Goal: Task Accomplishment & Management: Use online tool/utility

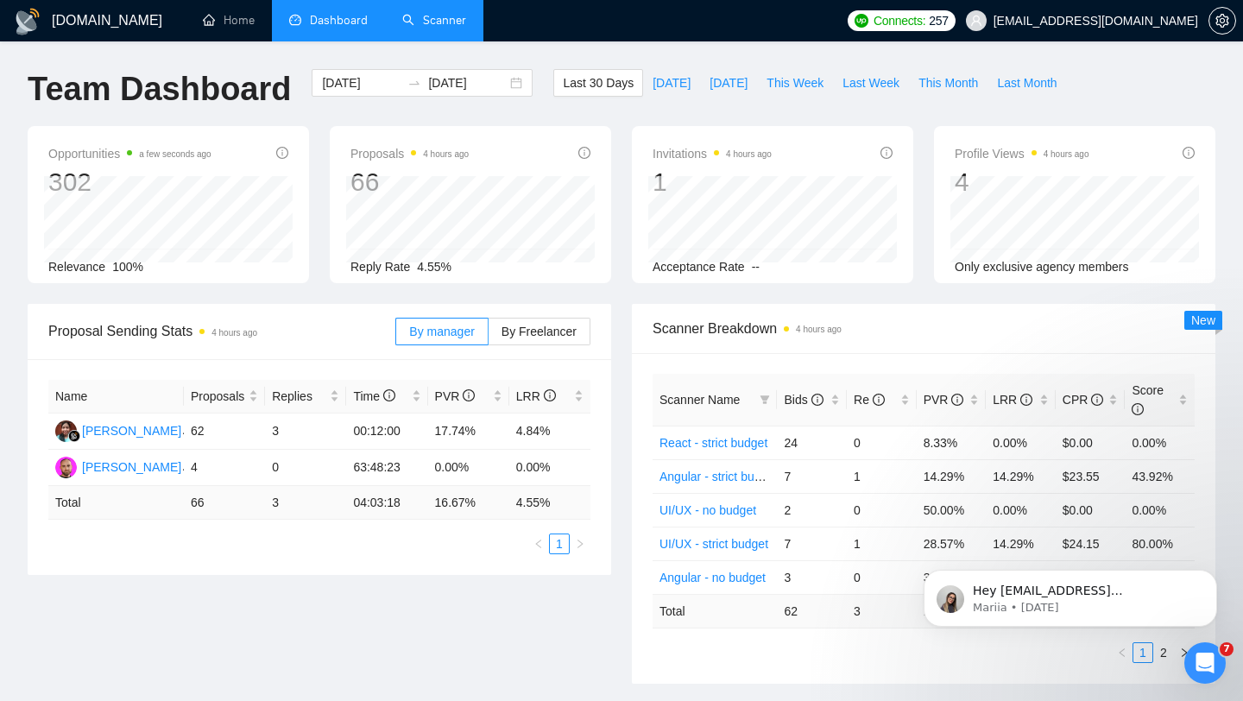
click at [440, 28] on link "Scanner" at bounding box center [434, 20] width 64 height 15
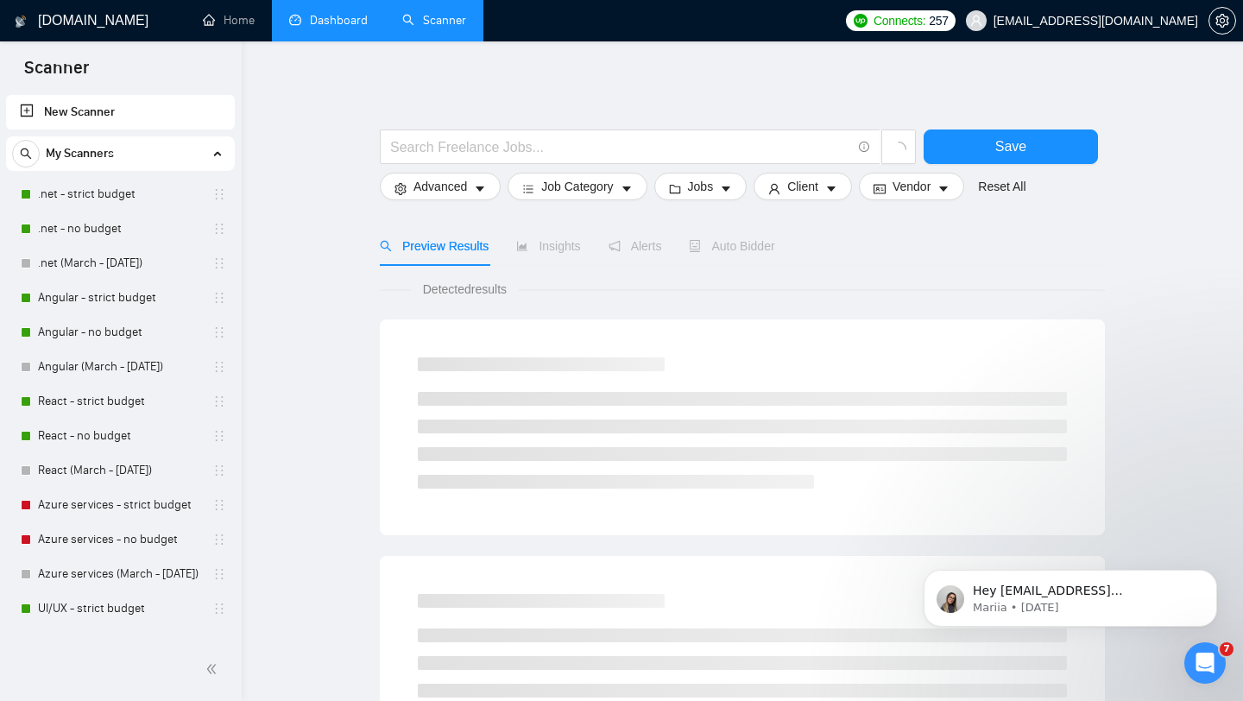
click at [341, 28] on link "Dashboard" at bounding box center [328, 20] width 79 height 15
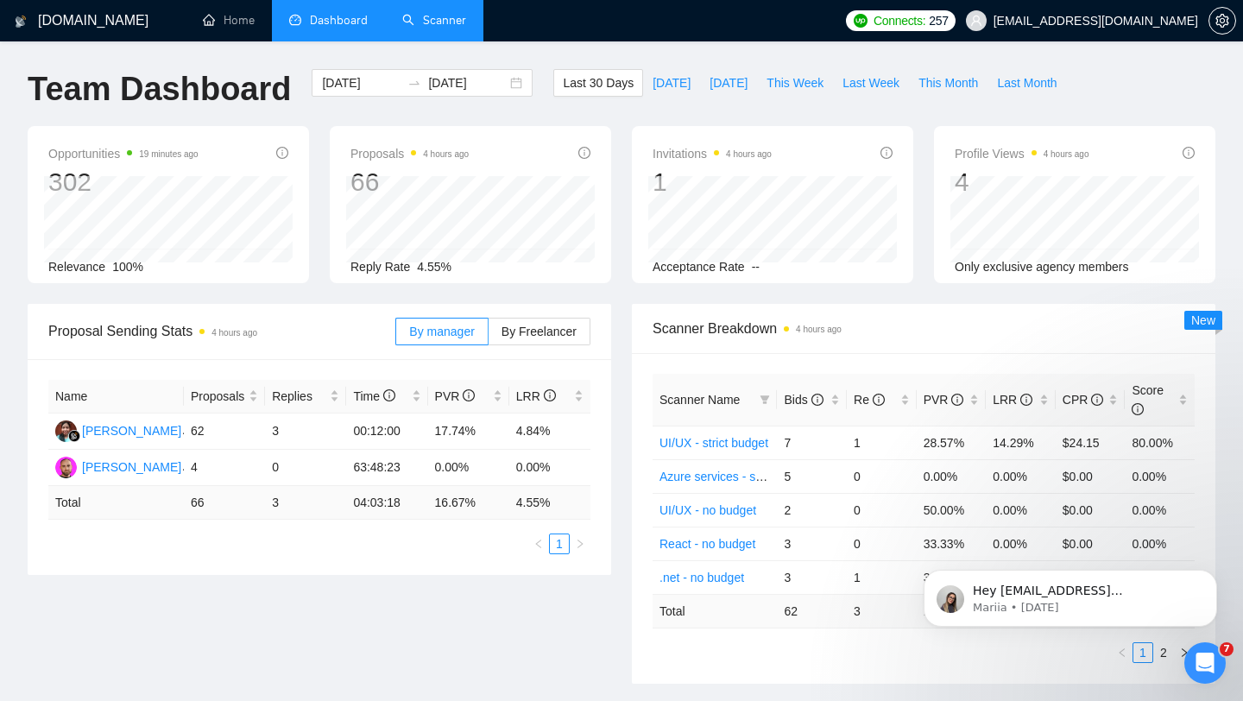
click at [438, 23] on link "Scanner" at bounding box center [434, 20] width 64 height 15
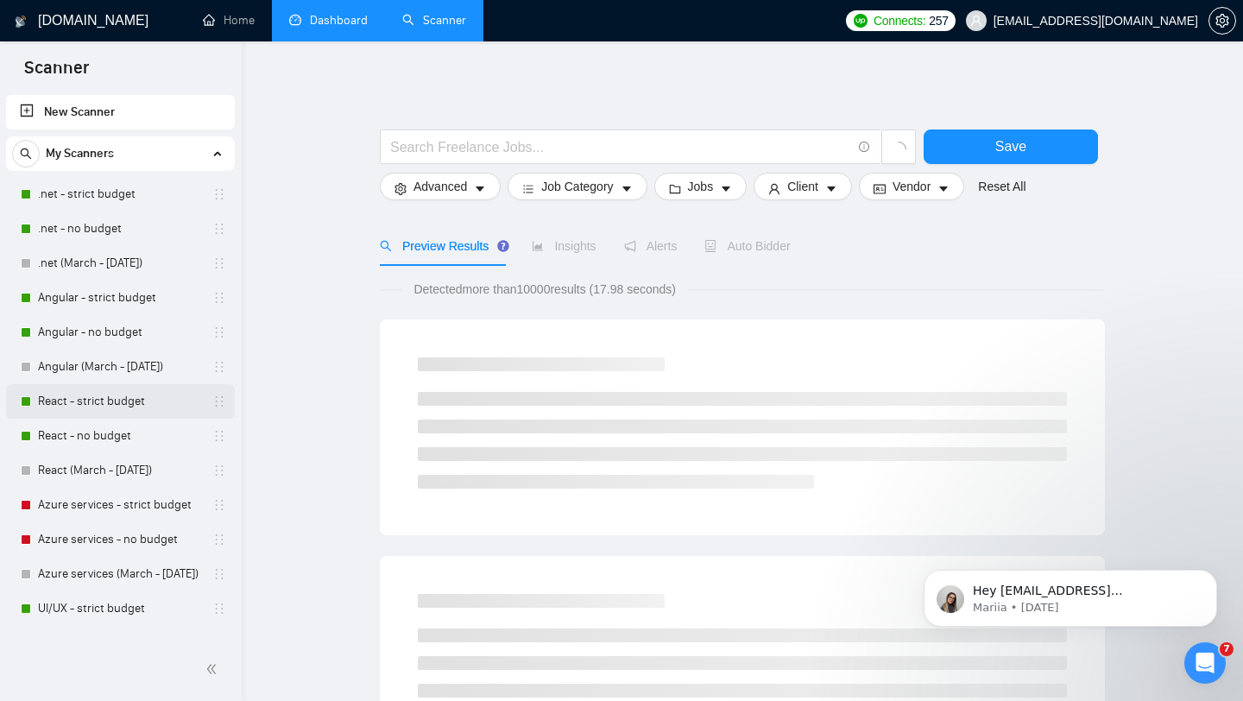
click at [99, 400] on link "React - strict budget" at bounding box center [120, 401] width 164 height 35
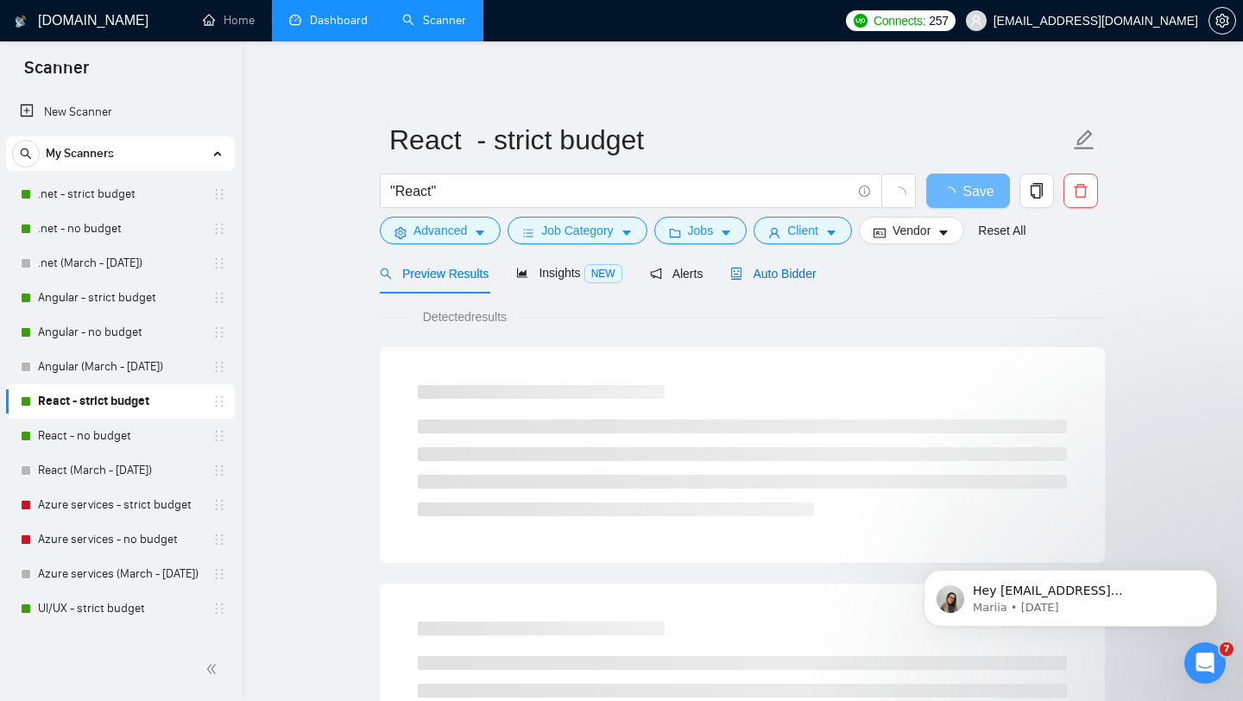
click at [774, 277] on span "Auto Bidder" at bounding box center [772, 274] width 85 height 14
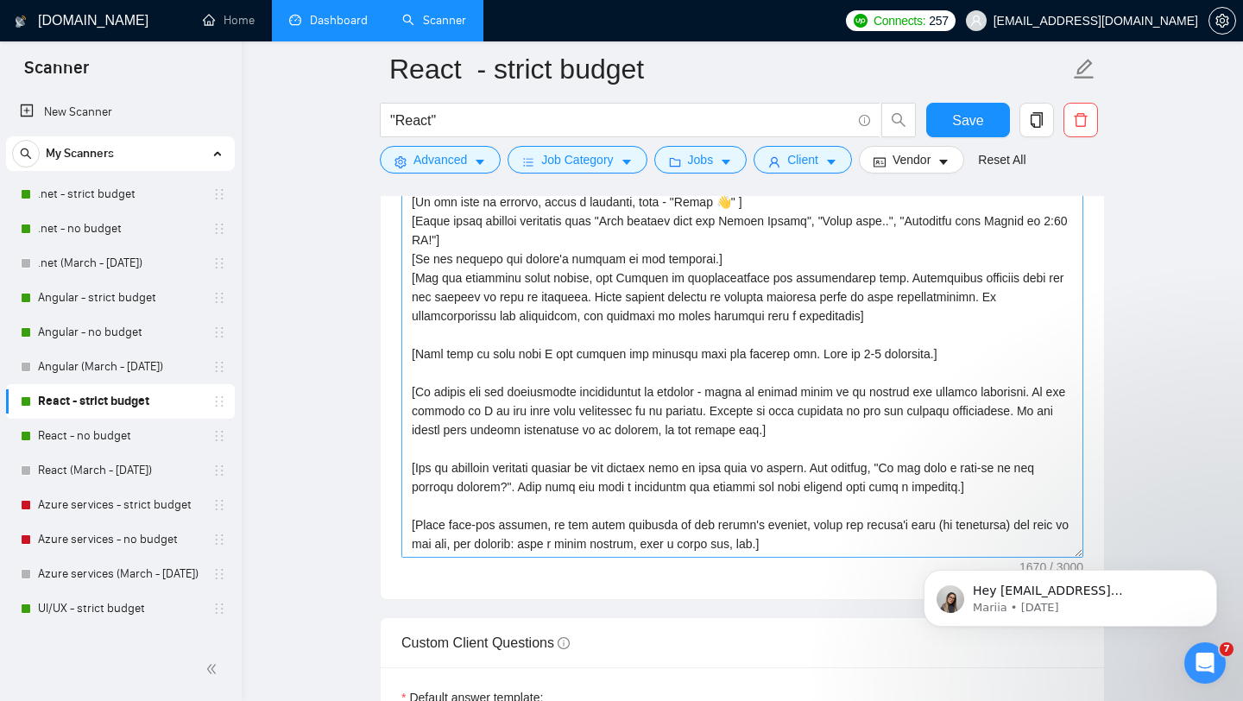
scroll to position [2103, 0]
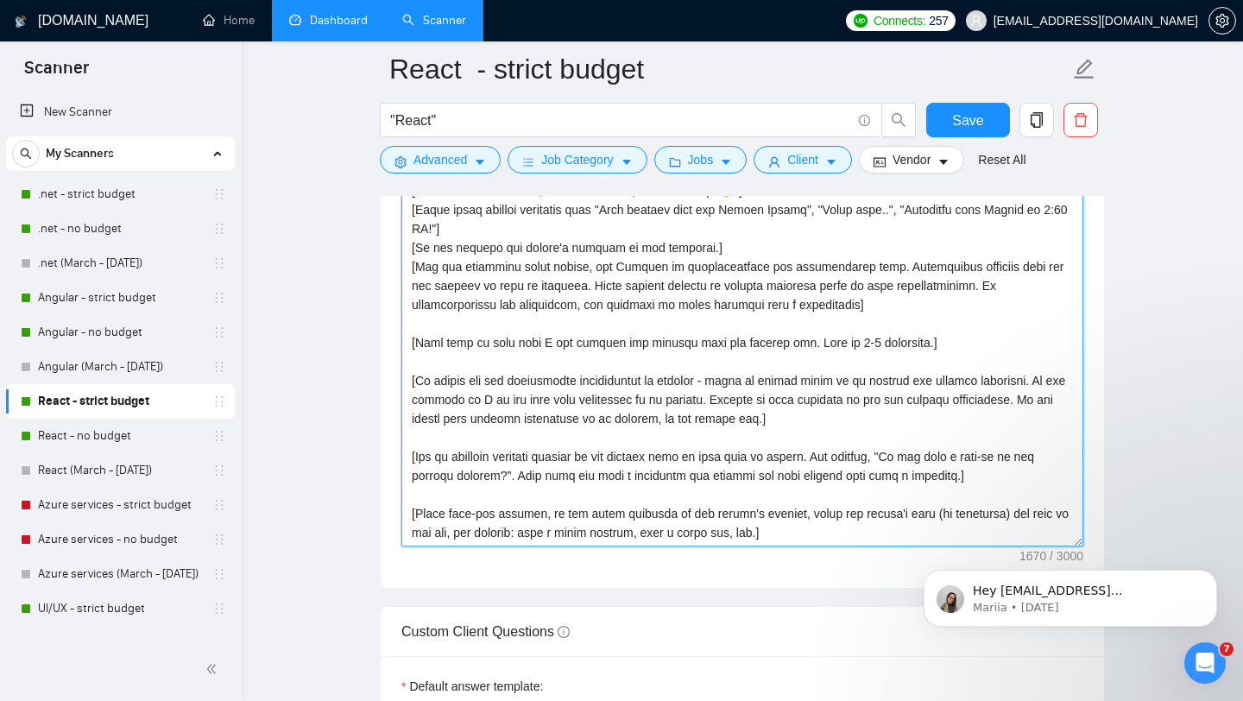
click at [815, 422] on textarea "Cover letter template:" at bounding box center [742, 352] width 682 height 388
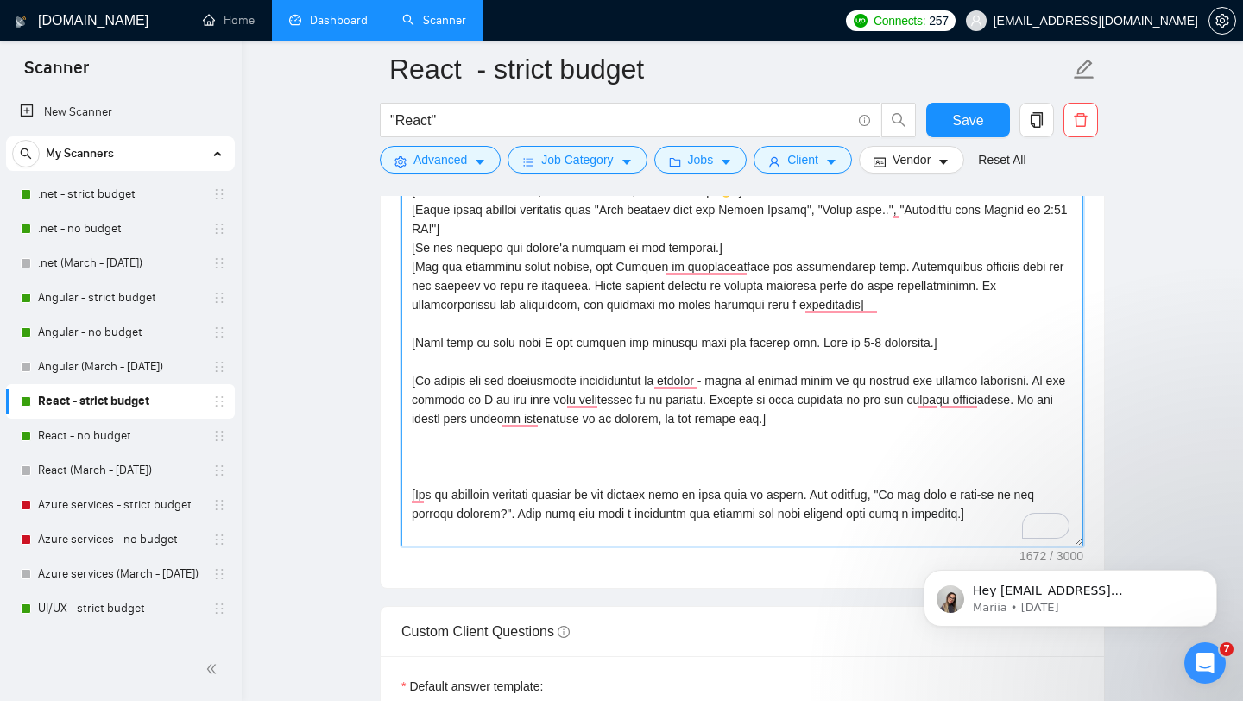
scroll to position [57, 0]
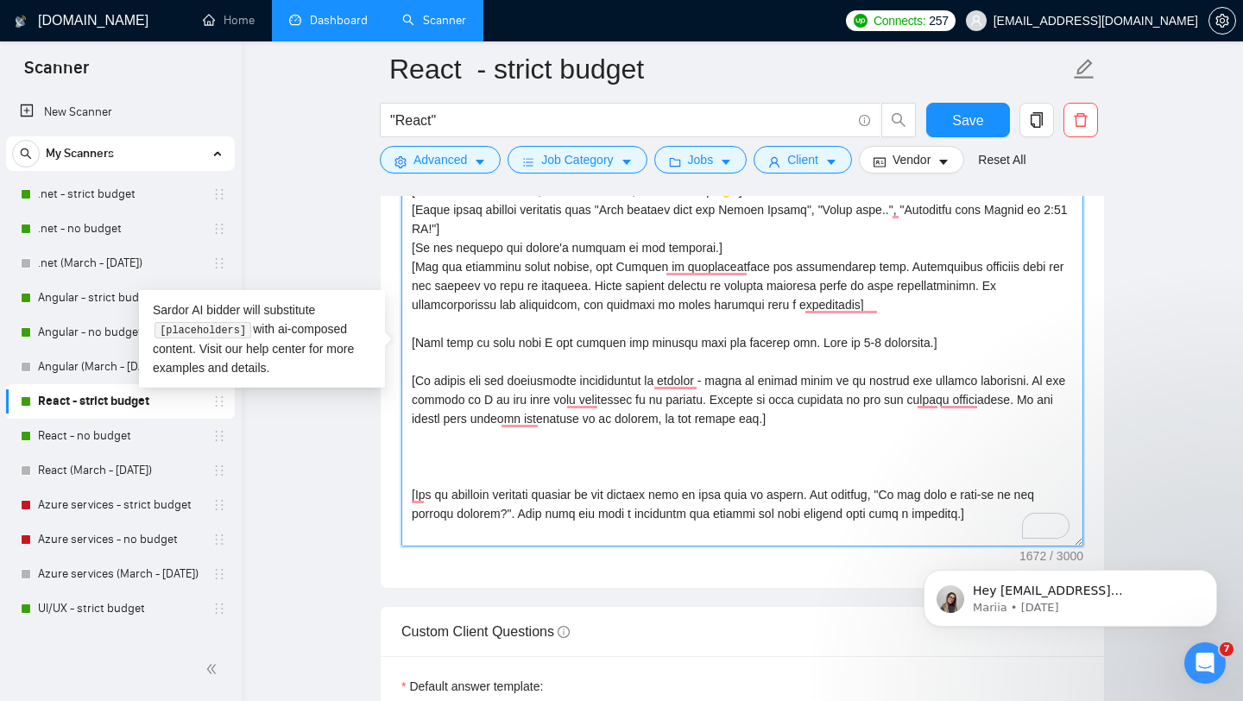
click at [464, 438] on textarea "Cover letter template:" at bounding box center [742, 352] width 682 height 388
paste textarea "Use these projects with links as a reference:"
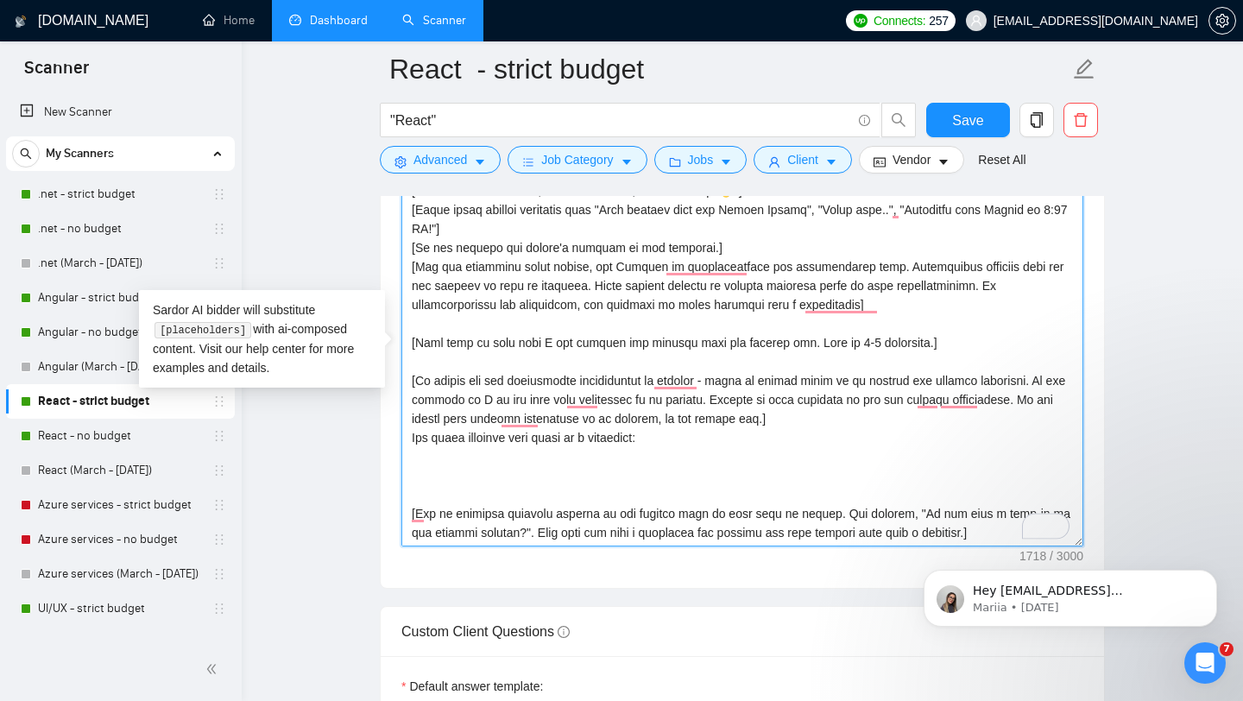
click at [692, 443] on textarea "Cover letter template:" at bounding box center [742, 352] width 682 height 388
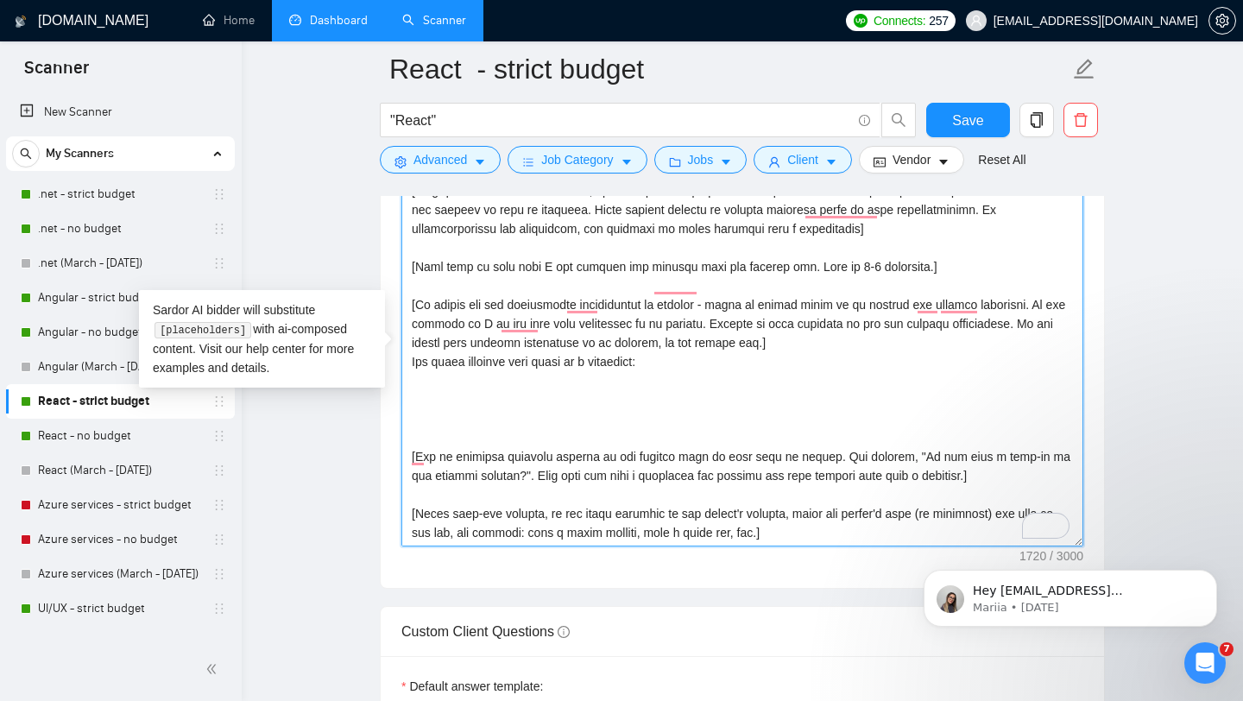
scroll to position [133, 0]
paste textarea "✅FinTech Accounting Platform Enhancement [URL][DOMAIN_NAME] ✅Building Informati…"
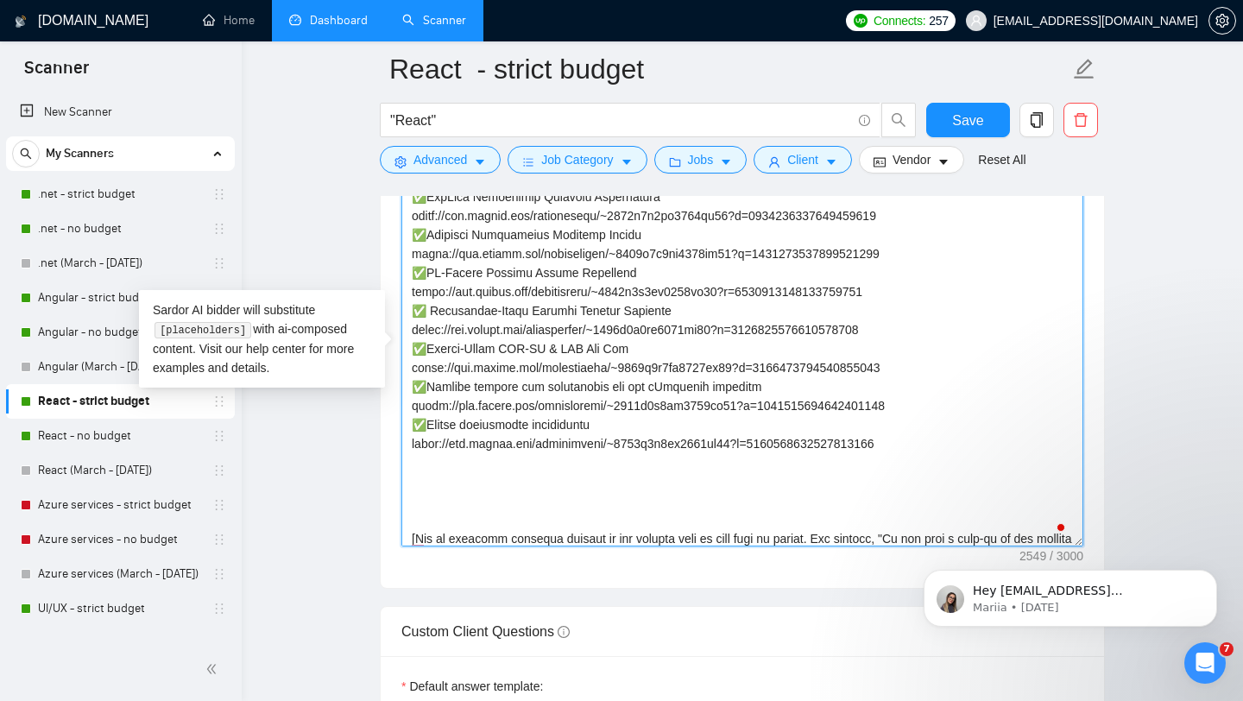
click at [425, 522] on textarea "Cover letter template:" at bounding box center [742, 352] width 682 height 388
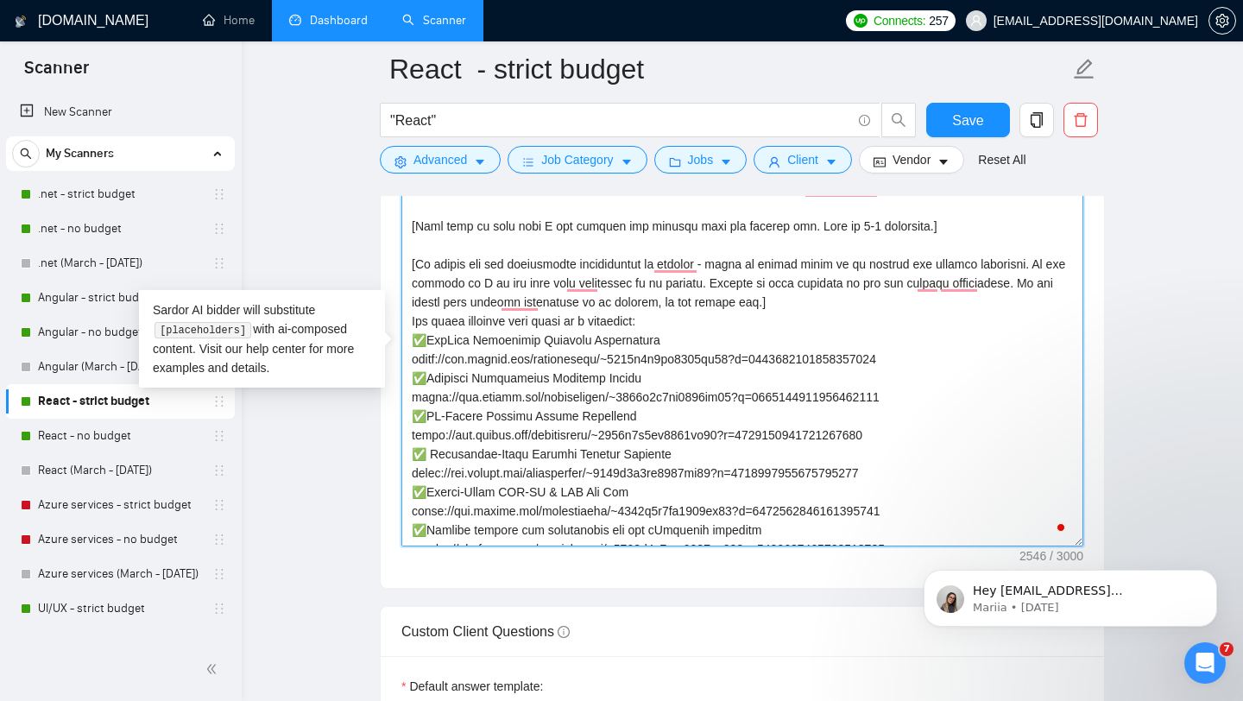
click at [681, 318] on textarea "Cover letter template:" at bounding box center [742, 352] width 682 height 388
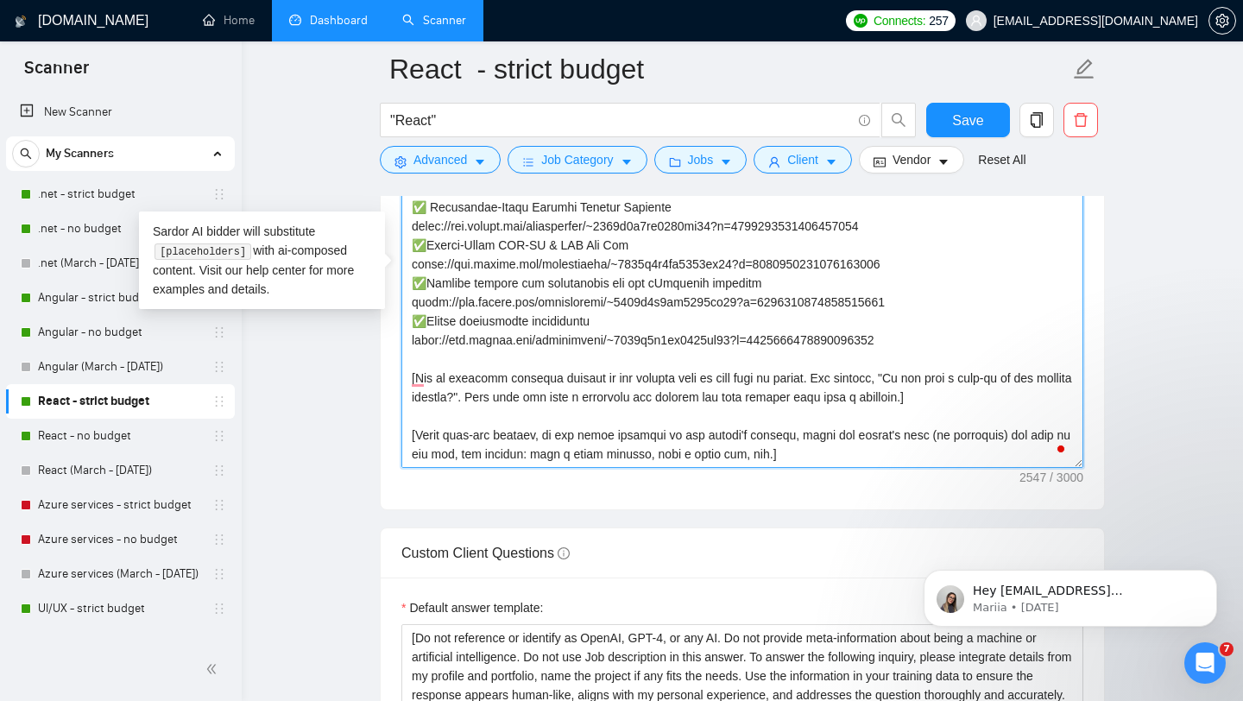
drag, startPoint x: 926, startPoint y: 336, endPoint x: 431, endPoint y: 259, distance: 501.3
click at [434, 261] on textarea "Cover letter template:" at bounding box center [742, 273] width 682 height 388
drag, startPoint x: 413, startPoint y: 201, endPoint x: 943, endPoint y: 341, distance: 548.9
click at [943, 341] on textarea "Cover letter template:" at bounding box center [742, 273] width 682 height 388
type textarea "[Lorem ipsum dolorsi ametcon adip "elitsedd", "eiusmod", tem.] [Incid u laboree…"
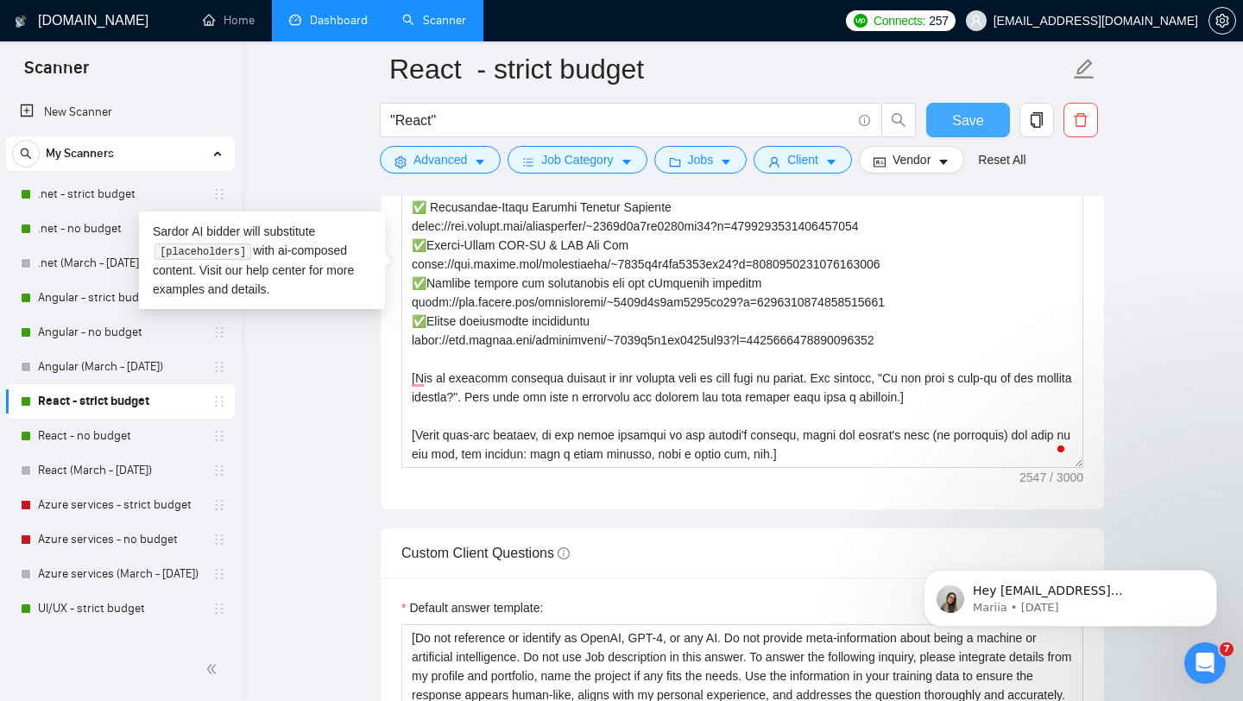
click at [974, 123] on span "Save" at bounding box center [967, 121] width 31 height 22
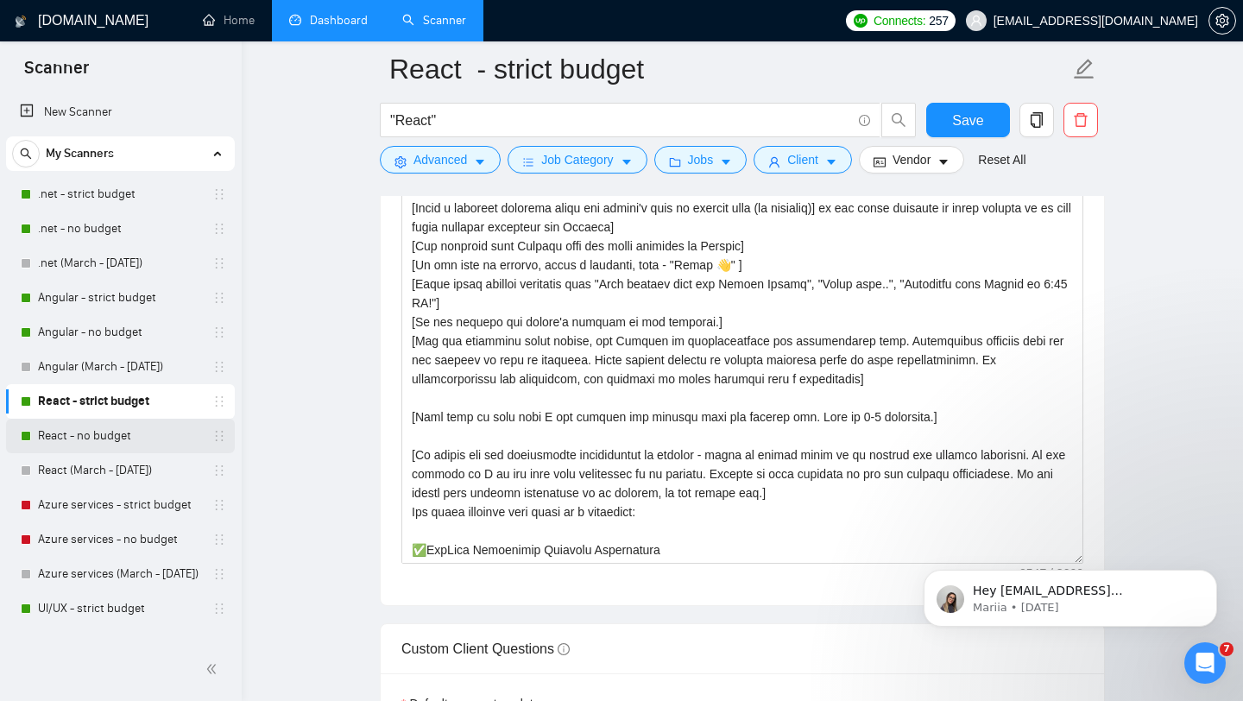
click at [105, 428] on link "React - no budget" at bounding box center [120, 436] width 164 height 35
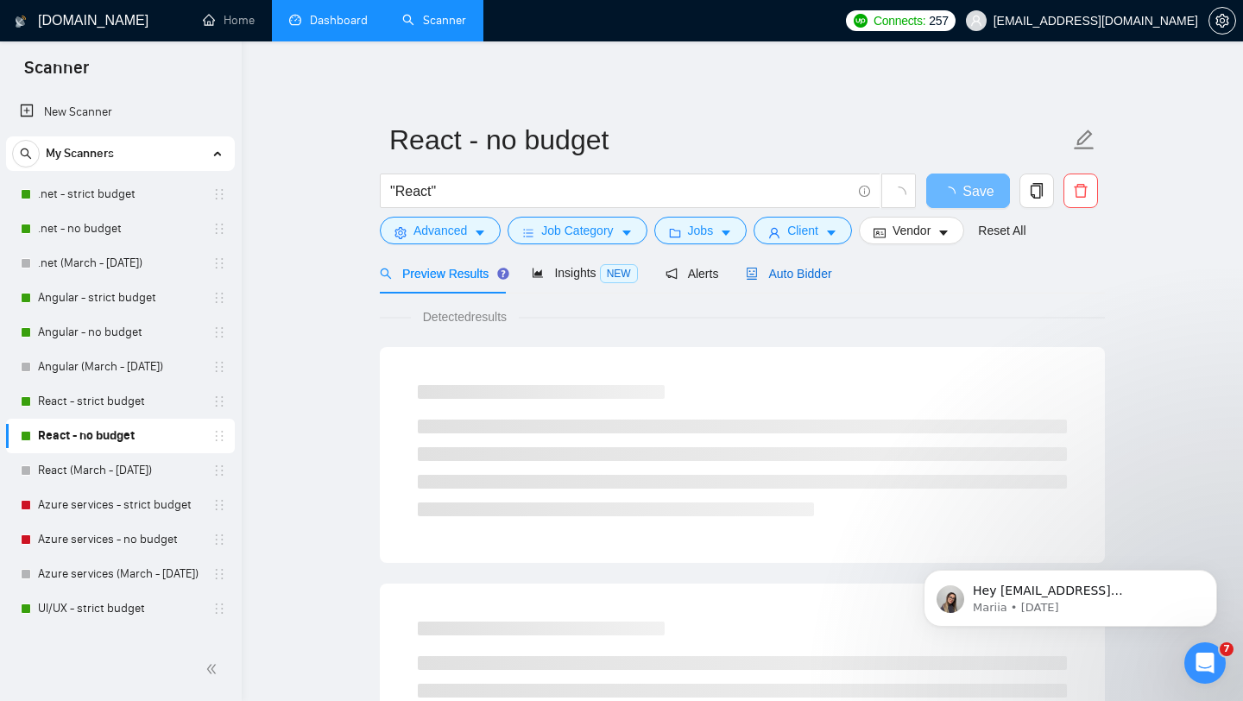
click at [786, 274] on span "Auto Bidder" at bounding box center [788, 274] width 85 height 14
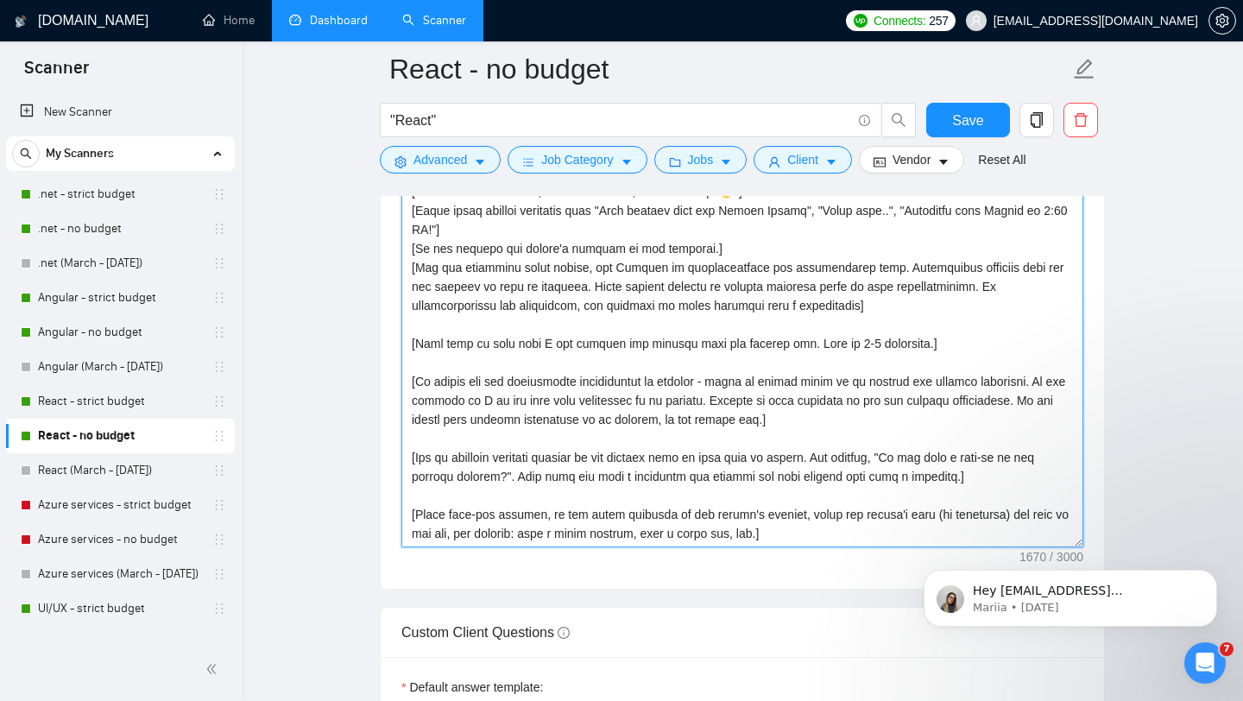
click at [804, 421] on textarea "Cover letter template:" at bounding box center [742, 353] width 682 height 388
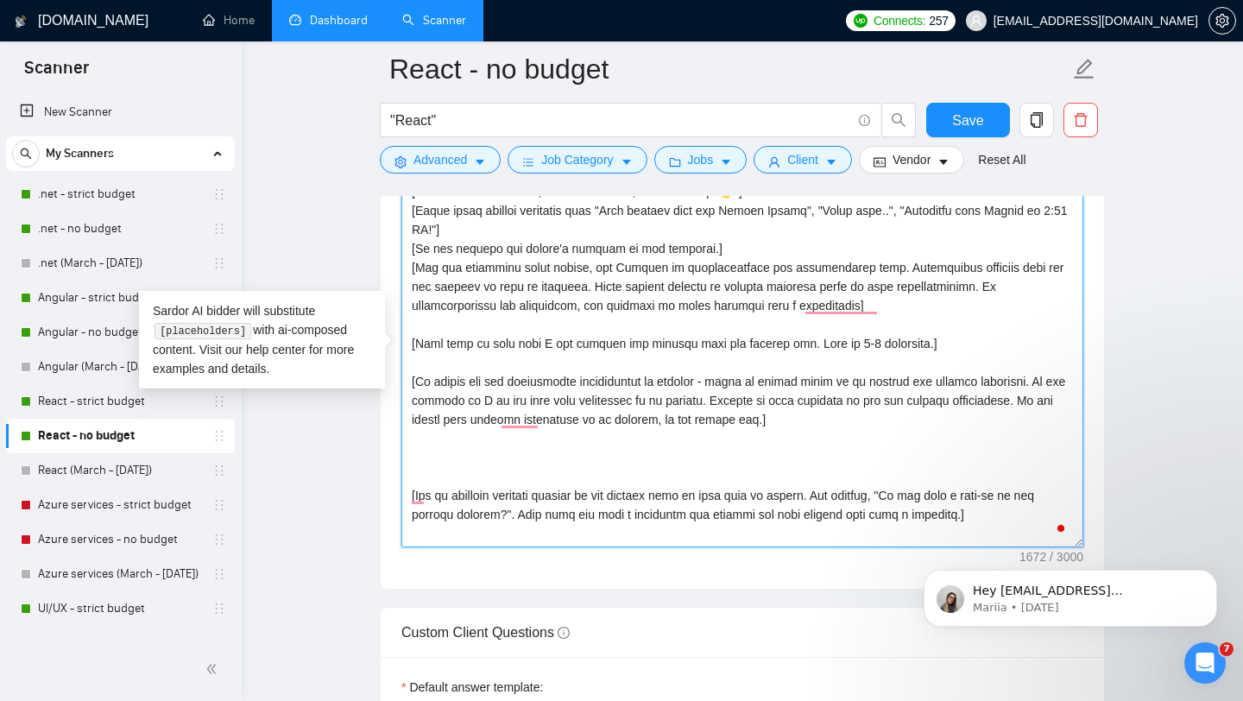
paste textarea "Use these projects with links as a reference: ✅FinTech Accounting Platform Enha…"
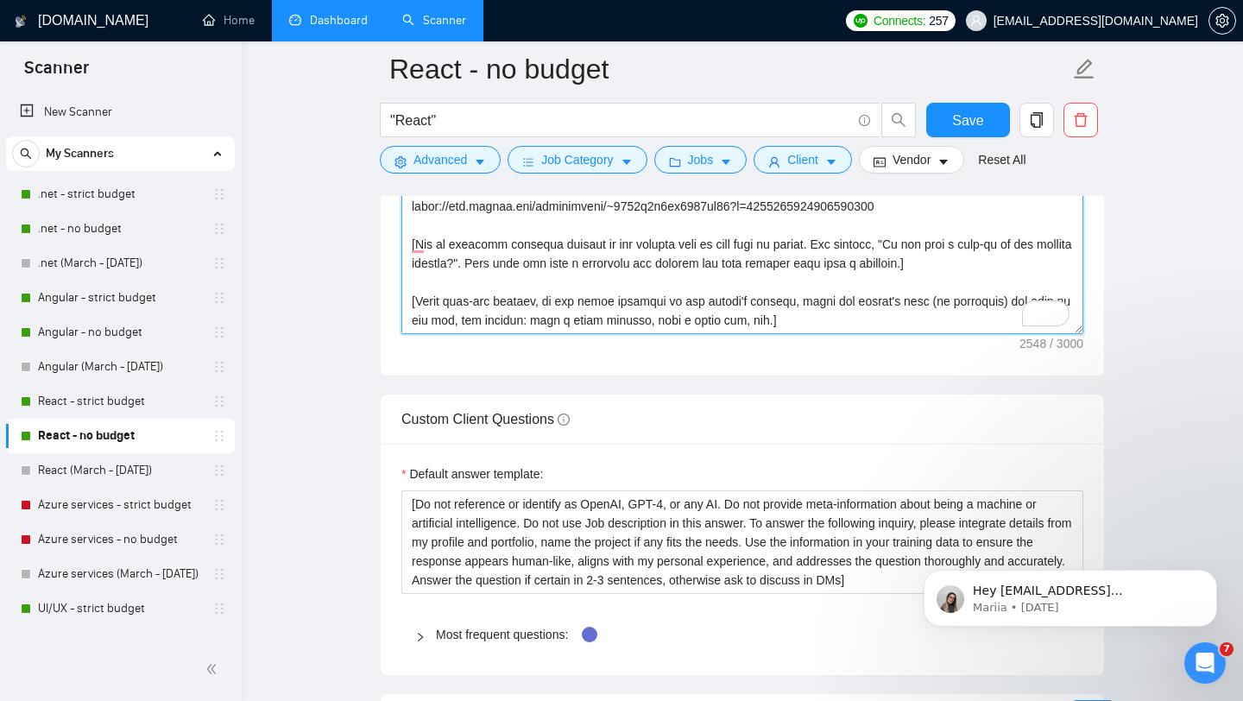
type textarea "[Lorem ipsum dolorsi ametcon adip "elitsedd", "eiusmod", tem.] [Incid u laboree…"
click at [681, 363] on div "Cover letter template:" at bounding box center [742, 137] width 723 height 476
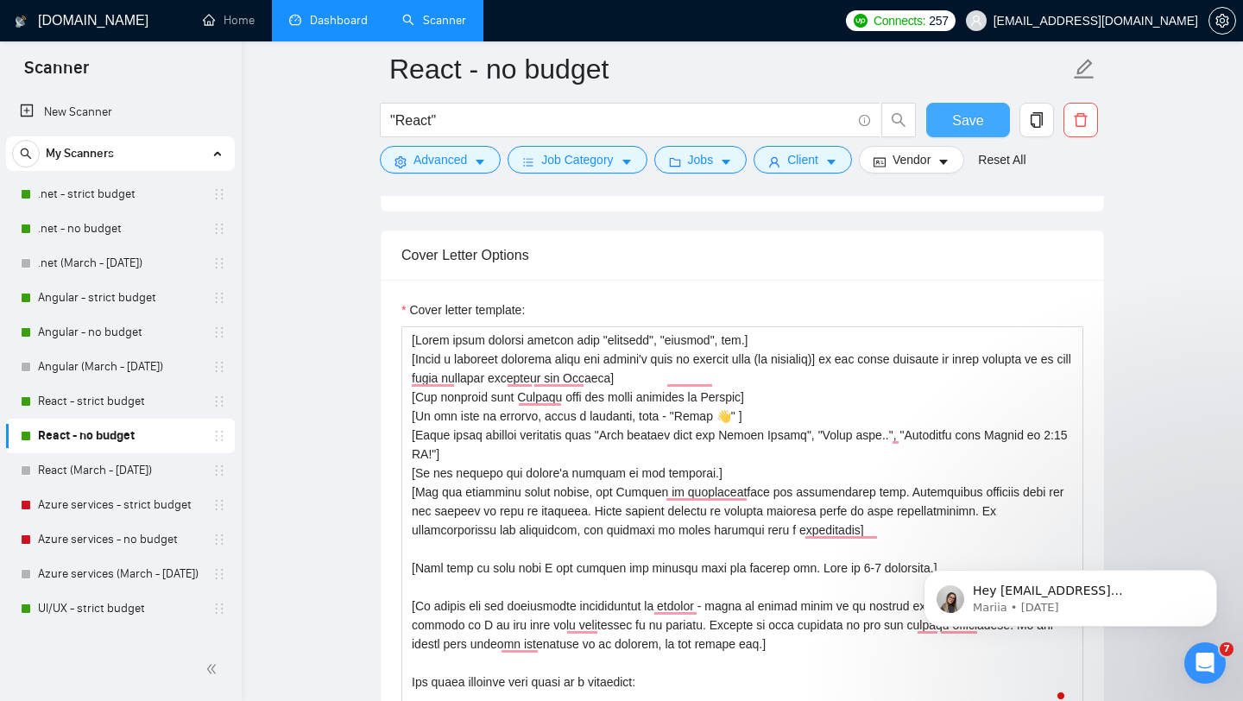
click at [963, 129] on span "Save" at bounding box center [967, 121] width 31 height 22
